Goal: Find specific page/section: Find specific page/section

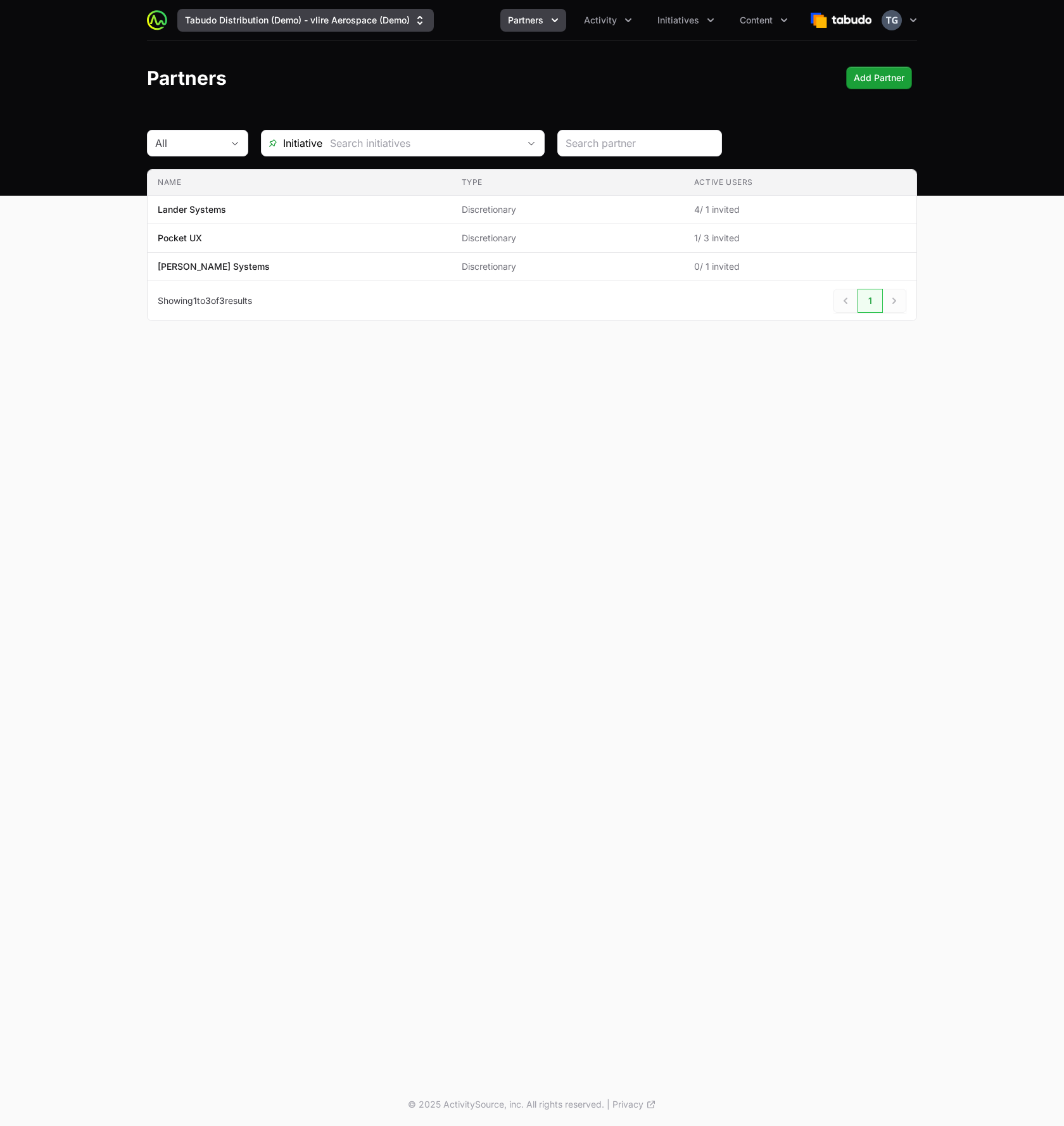
click at [335, 14] on button "Tabudo Distribution (Demo) - vlire Aerospace (Demo)" at bounding box center [305, 20] width 256 height 23
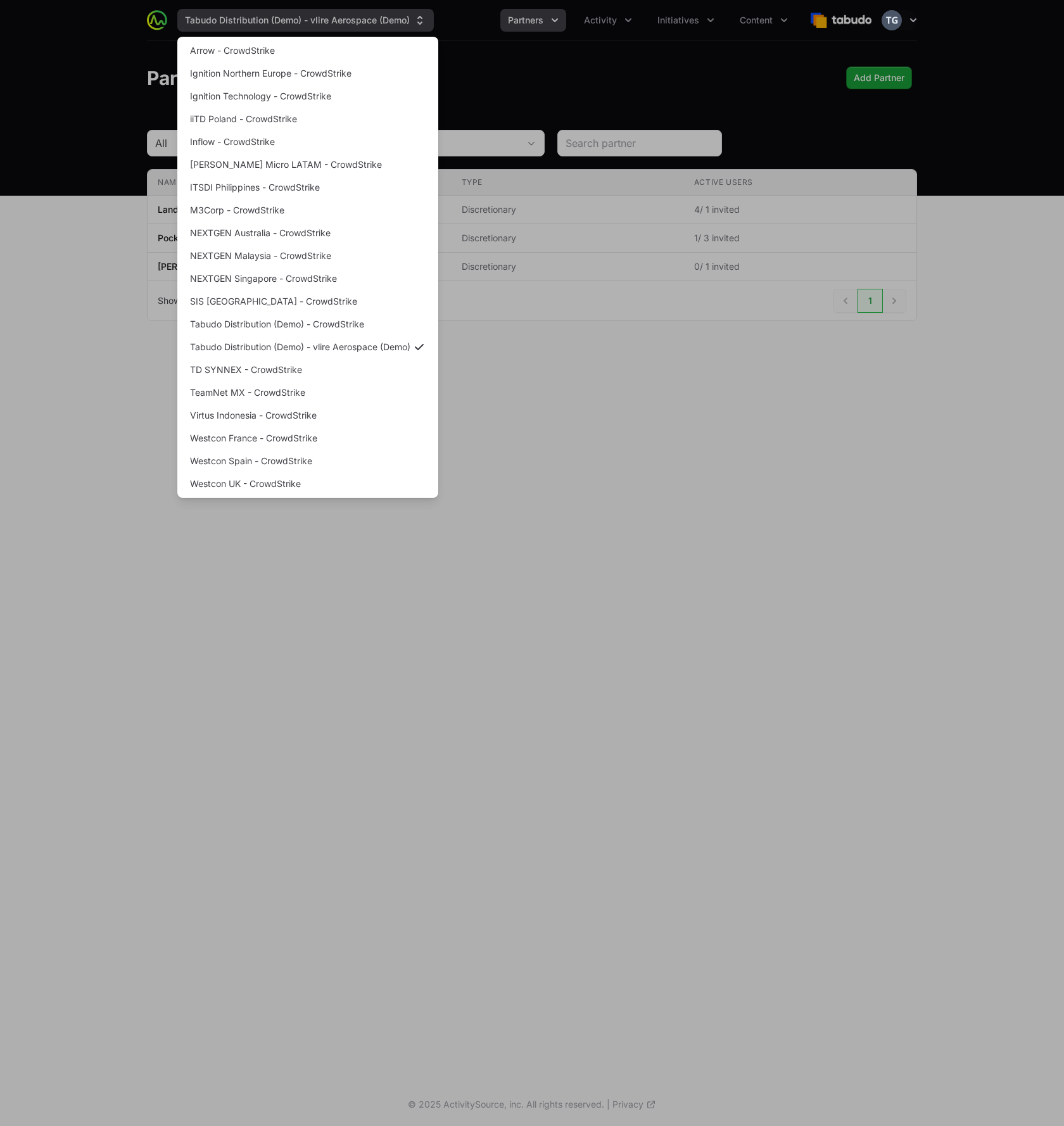
click at [335, 14] on div "Supplier switch menu" at bounding box center [532, 563] width 1064 height 1126
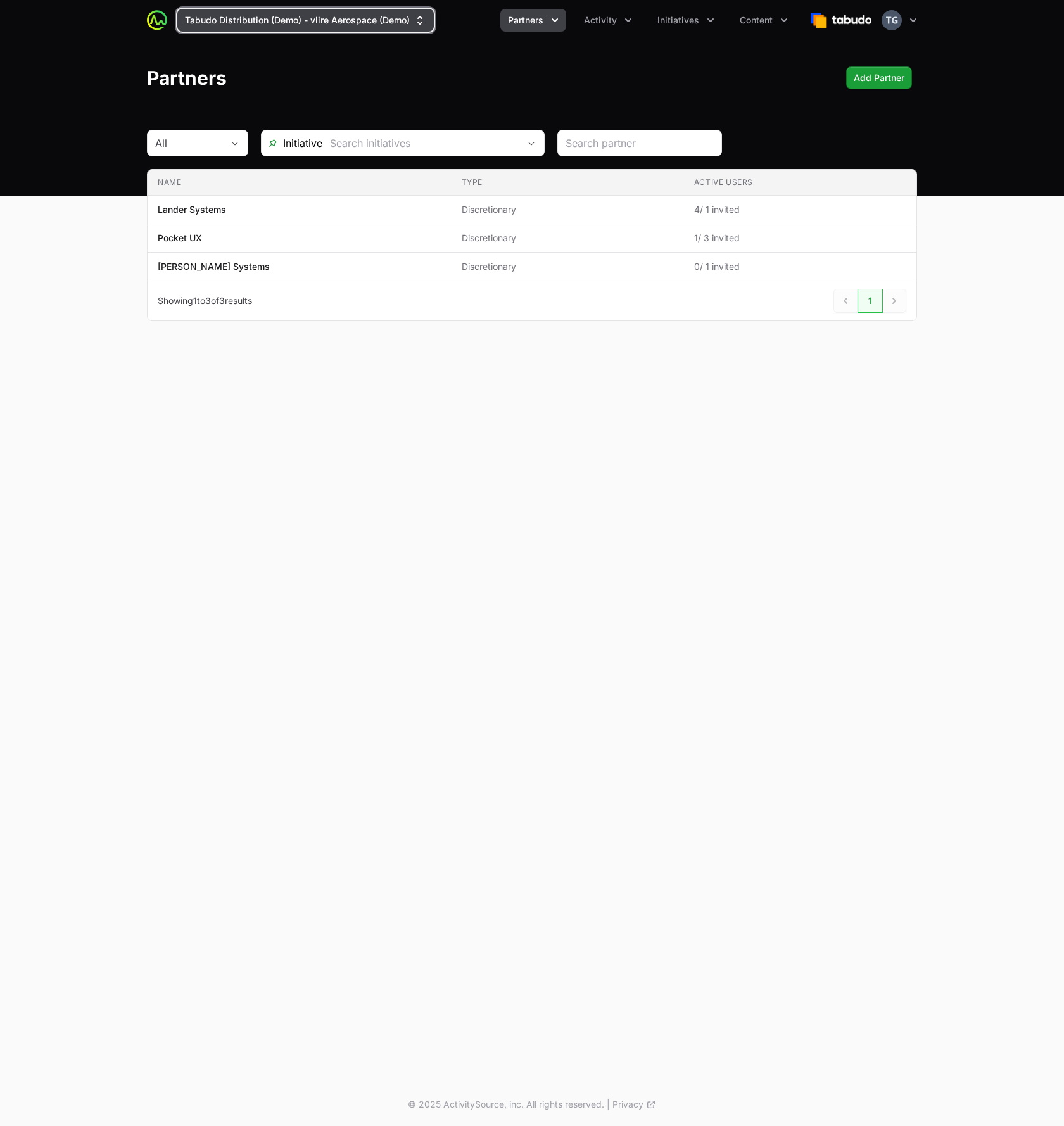
click at [335, 14] on button "Tabudo Distribution (Demo) - vlire Aerospace (Demo)" at bounding box center [305, 20] width 256 height 23
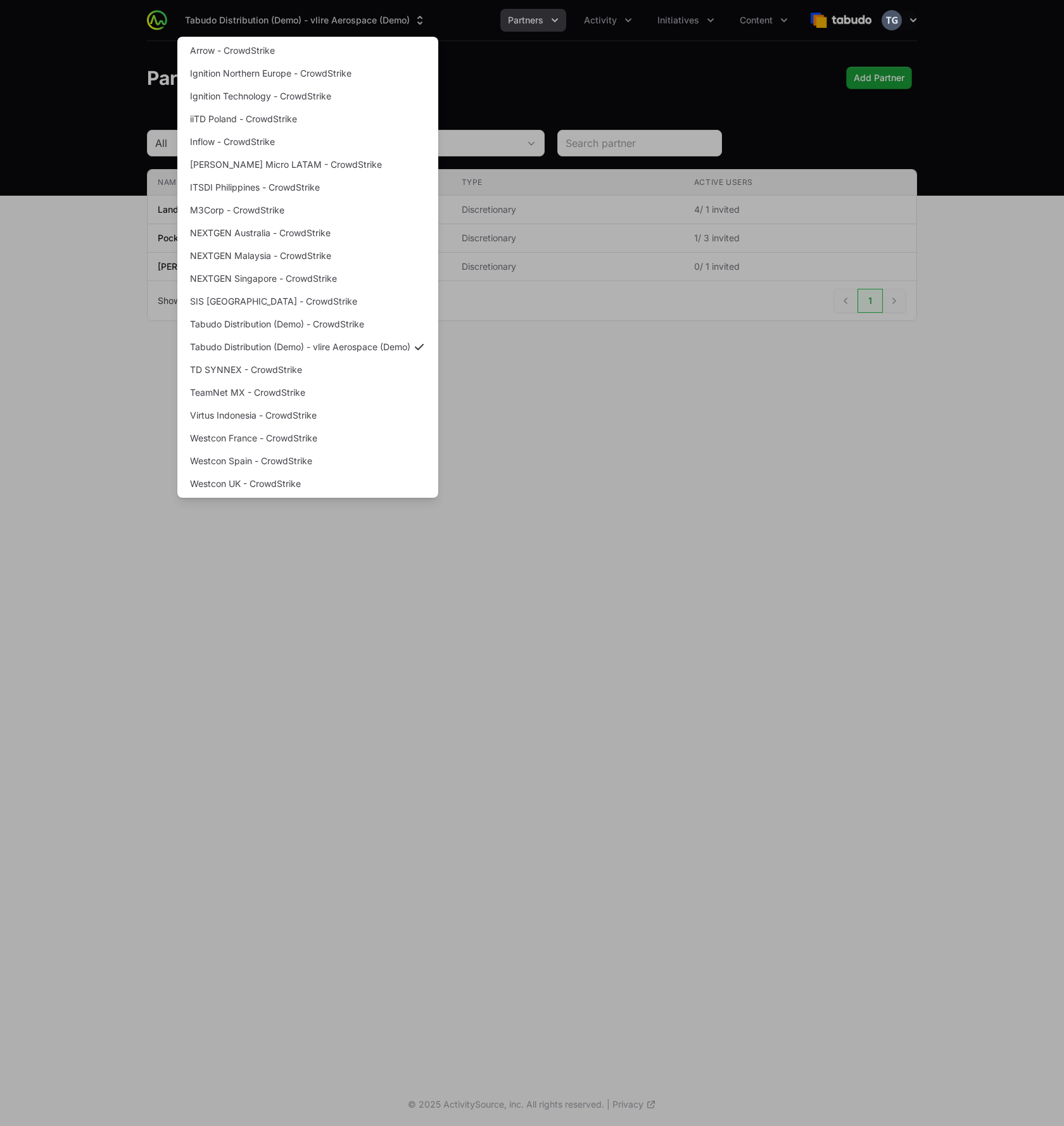
click at [558, 379] on div "Supplier switch menu" at bounding box center [532, 563] width 1064 height 1126
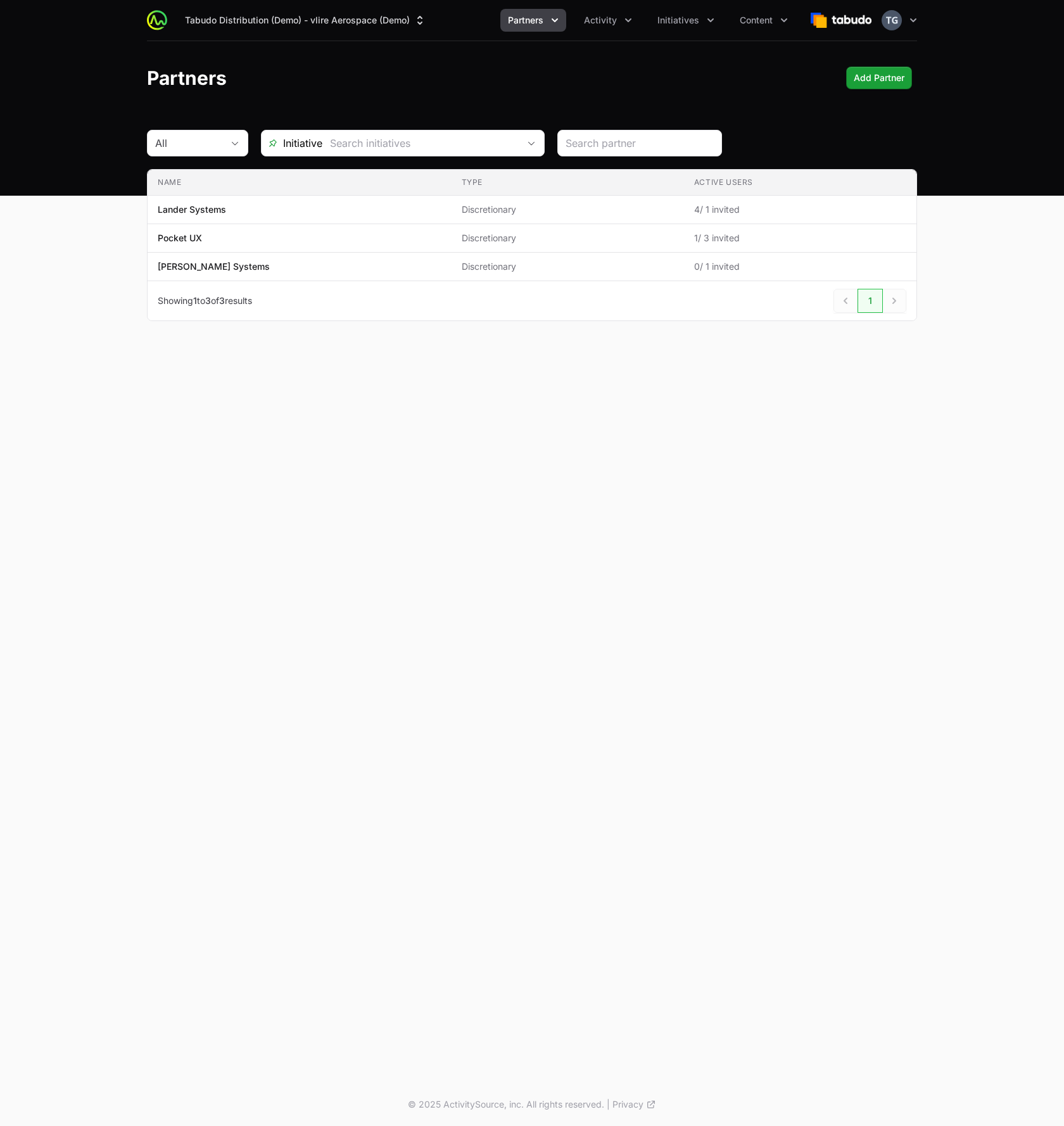
click at [505, 401] on div "Tabudo Distribution (Demo) - vlire Aerospace (Demo) Partners Activity Initiativ…" at bounding box center [532, 541] width 1064 height 1083
click at [392, 16] on button "Tabudo Distribution (Demo) - vlire Aerospace (Demo)" at bounding box center [305, 20] width 256 height 23
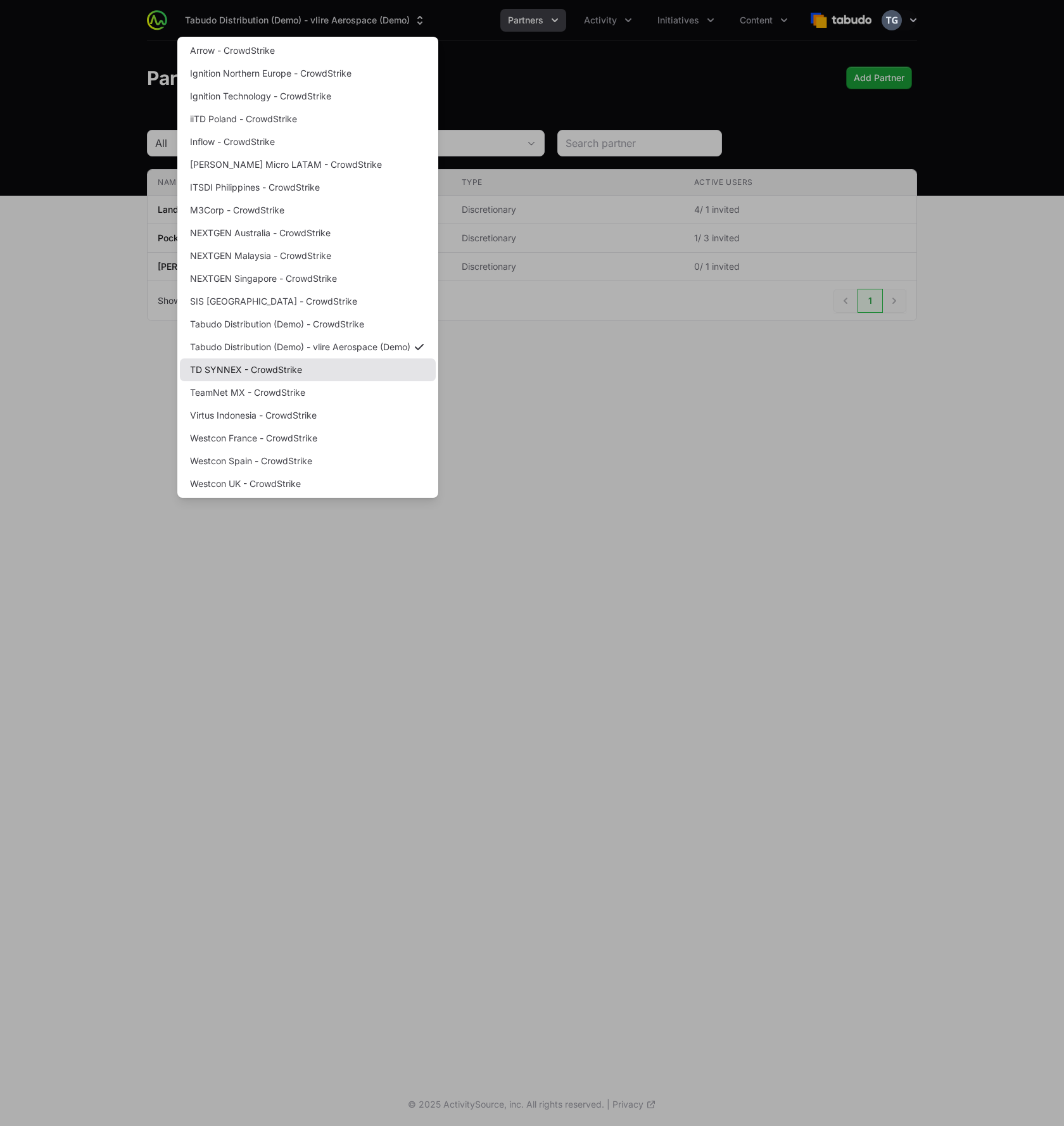
click at [319, 371] on link "TD SYNNEX - CrowdStrike" at bounding box center [307, 369] width 256 height 23
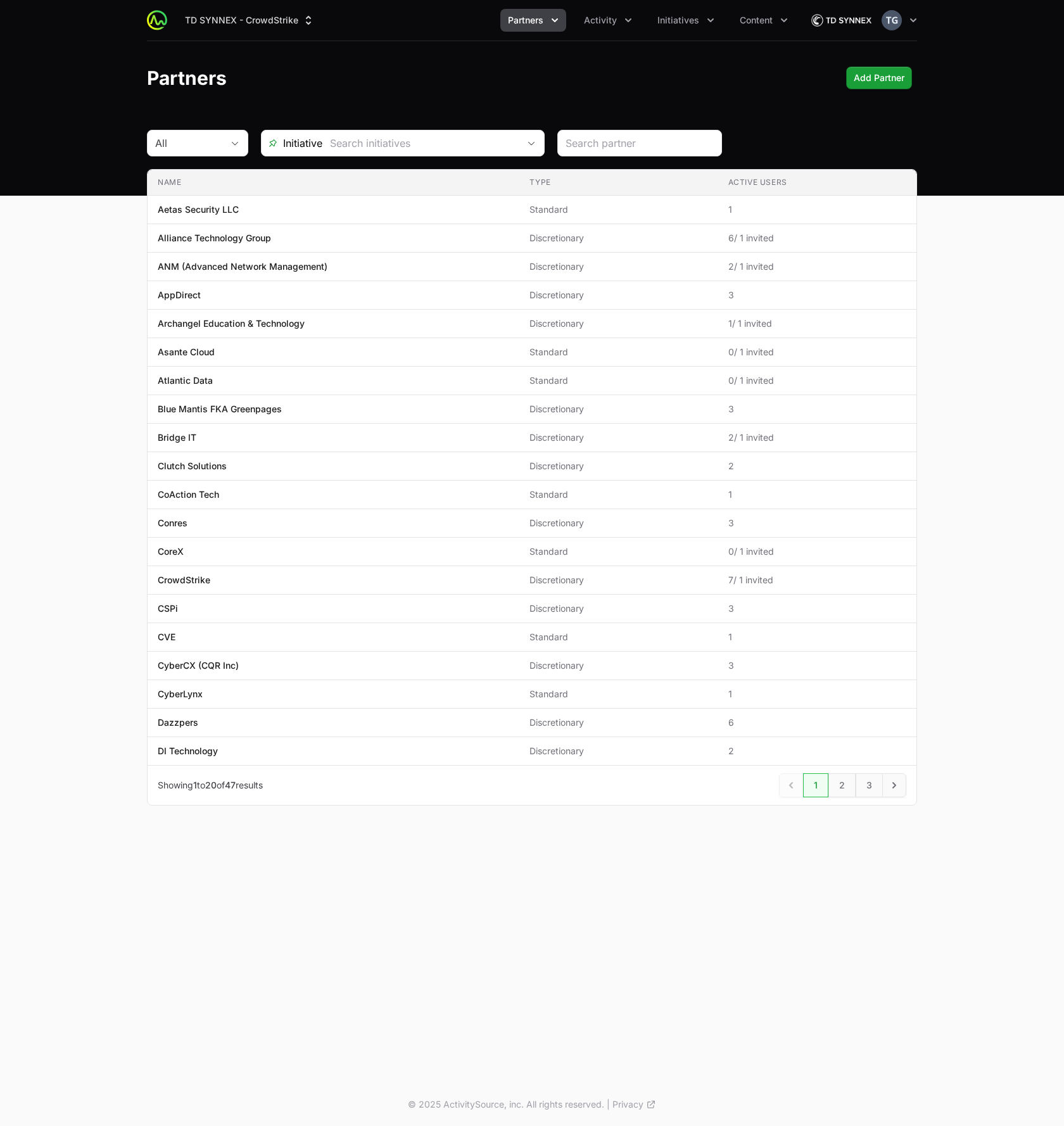
click at [43, 408] on main "All Initiative Name Type Active Users Name Aetas Security LLC Type Standard Act…" at bounding box center [532, 482] width 1064 height 706
click at [105, 307] on main "All Initiative Name Type Active Users Name Aetas Security LLC Type Standard Act…" at bounding box center [532, 482] width 1064 height 706
